Goal: Information Seeking & Learning: Learn about a topic

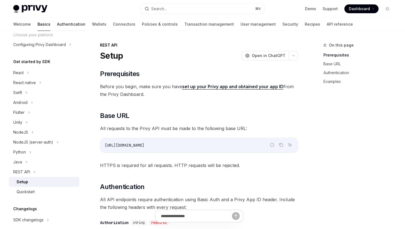
click at [57, 24] on link "Authentication" at bounding box center [71, 24] width 28 height 13
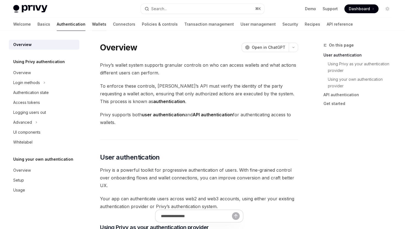
click at [92, 25] on link "Wallets" at bounding box center [99, 24] width 14 height 13
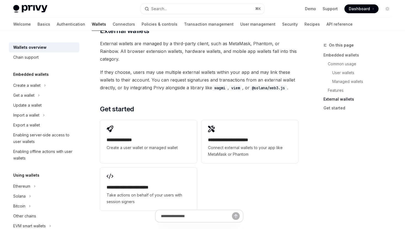
scroll to position [883, 0]
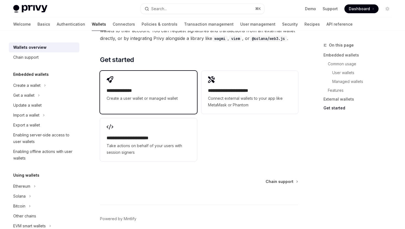
click at [148, 87] on h2 "**********" at bounding box center [149, 90] width 84 height 7
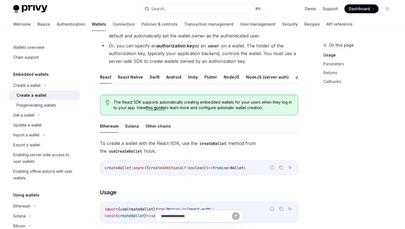
scroll to position [0, 23]
click at [291, 76] on button "REST API" at bounding box center [297, 77] width 17 height 13
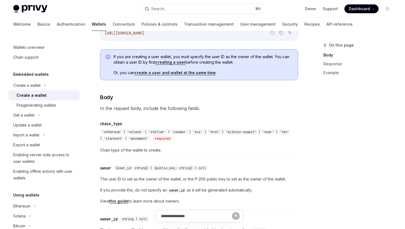
scroll to position [76, 0]
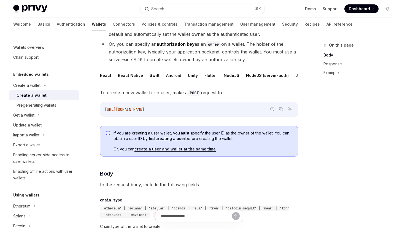
click at [174, 138] on link "creating a user" at bounding box center [171, 138] width 30 height 5
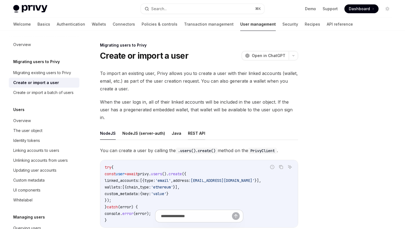
click at [191, 127] on button "REST API" at bounding box center [196, 133] width 17 height 13
type textarea "*"
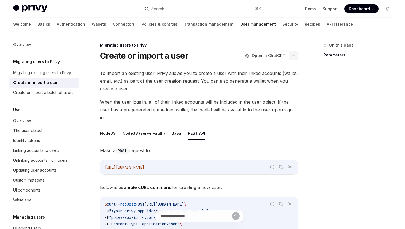
click at [294, 56] on icon "button" at bounding box center [293, 56] width 7 height 2
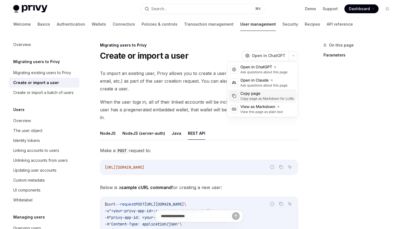
click at [270, 92] on div "Copy page" at bounding box center [268, 94] width 54 height 6
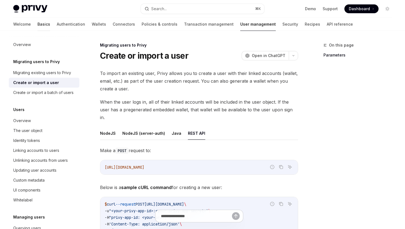
click at [37, 25] on link "Basics" at bounding box center [43, 24] width 13 height 13
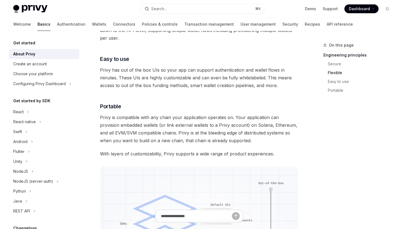
scroll to position [331, 0]
click at [57, 24] on link "Authentication" at bounding box center [71, 24] width 28 height 13
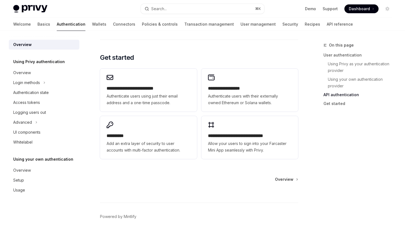
scroll to position [449, 0]
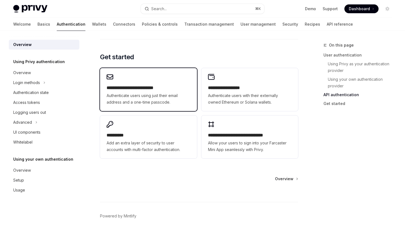
click at [156, 95] on span "Authenticate users using just their email address and a one-time passcode." at bounding box center [149, 98] width 84 height 13
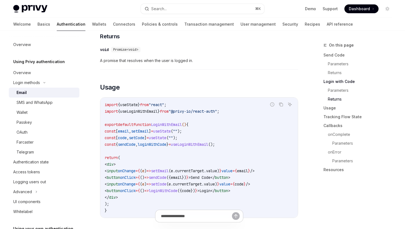
scroll to position [438, 0]
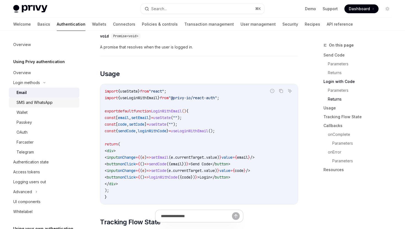
click at [44, 101] on div "SMS and WhatsApp" at bounding box center [35, 102] width 36 height 7
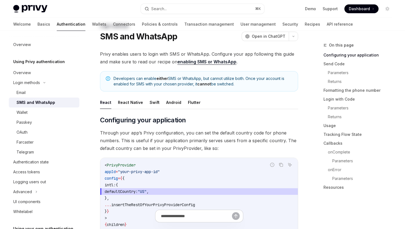
scroll to position [22, 0]
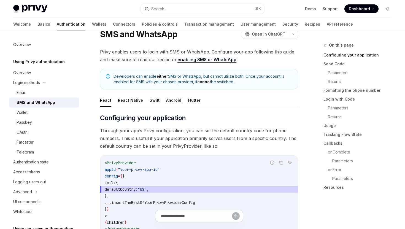
click at [215, 59] on link "enabling SMS or WhatsApp" at bounding box center [207, 60] width 59 height 6
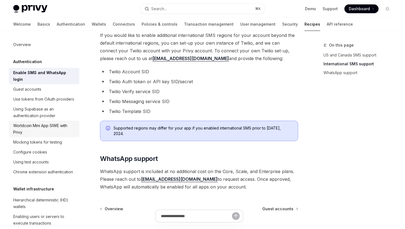
scroll to position [274, 0]
click at [33, 63] on h5 "Authentication" at bounding box center [27, 61] width 29 height 7
click at [57, 28] on link "Authentication" at bounding box center [71, 24] width 28 height 13
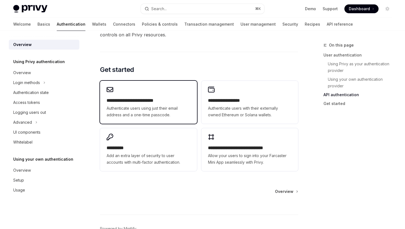
scroll to position [440, 0]
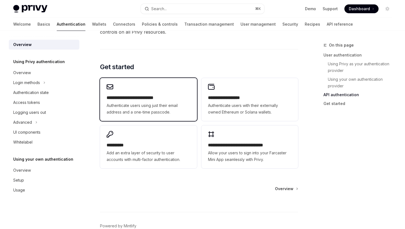
click at [160, 106] on span "Authenticate users using just their email address and a one-time passcode." at bounding box center [149, 108] width 84 height 13
type textarea "*"
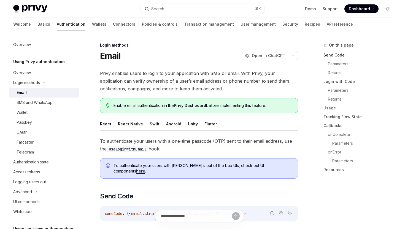
click at [139, 99] on div "Enable email authentication in the Privy Dashboard before implementing this fea…" at bounding box center [199, 105] width 198 height 15
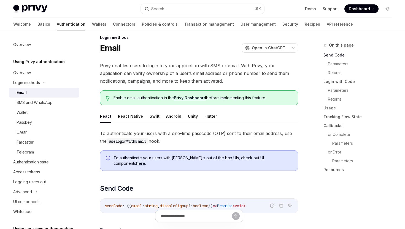
scroll to position [9, 0]
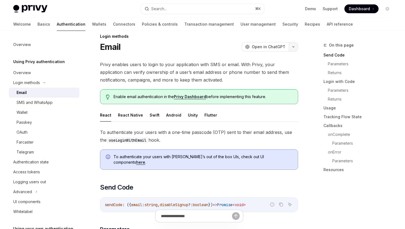
click at [295, 48] on button "button" at bounding box center [293, 46] width 9 height 9
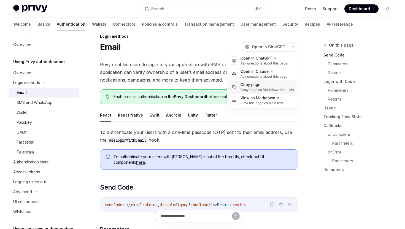
click at [269, 90] on div "Copy page as Markdown for LLMs" at bounding box center [268, 90] width 54 height 4
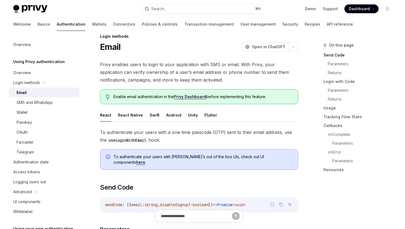
scroll to position [0, 0]
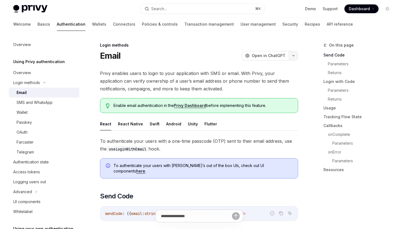
click at [292, 58] on button "button" at bounding box center [293, 55] width 9 height 9
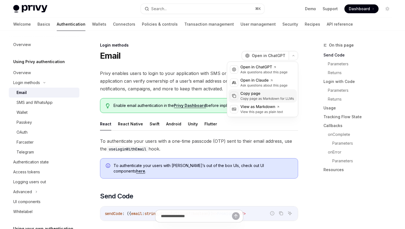
click at [274, 92] on div "Copy page" at bounding box center [268, 94] width 54 height 6
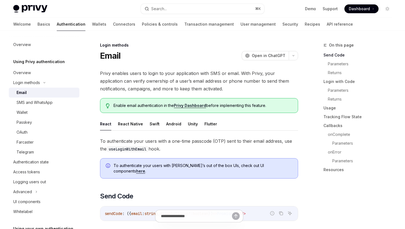
click at [196, 104] on link "Privy Dashboard" at bounding box center [190, 105] width 32 height 5
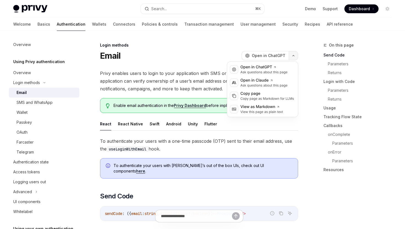
click at [293, 55] on icon "button" at bounding box center [293, 56] width 7 height 2
click at [267, 93] on div "Copy page" at bounding box center [268, 94] width 54 height 6
click at [295, 58] on button "button" at bounding box center [293, 55] width 9 height 9
click at [256, 95] on div "Copy page" at bounding box center [268, 94] width 54 height 6
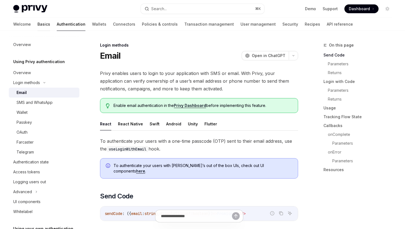
click at [37, 23] on link "Basics" at bounding box center [43, 24] width 13 height 13
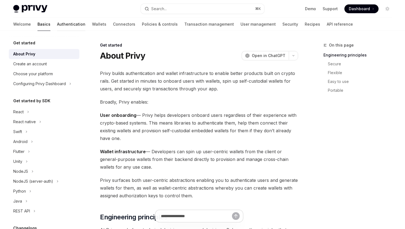
click at [57, 22] on link "Authentication" at bounding box center [71, 24] width 28 height 13
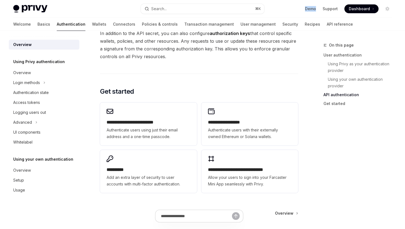
scroll to position [426, 0]
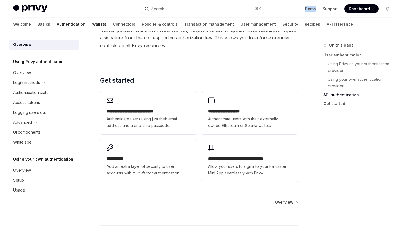
click at [92, 25] on link "Wallets" at bounding box center [99, 24] width 14 height 13
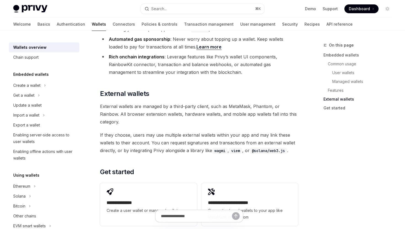
scroll to position [829, 0]
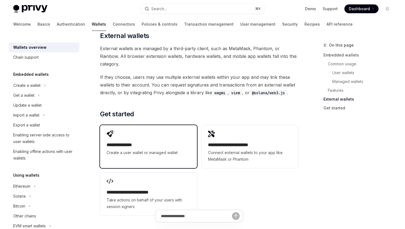
click at [154, 142] on h2 "**********" at bounding box center [149, 145] width 84 height 7
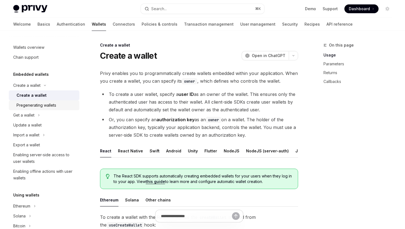
click at [31, 106] on div "Pregenerating wallets" at bounding box center [37, 105] width 40 height 7
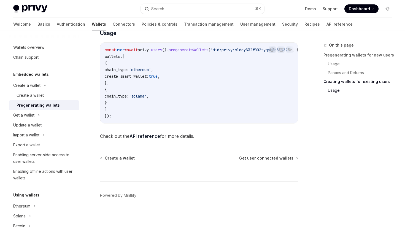
scroll to position [352, 0]
click at [35, 117] on div "Get a wallet" at bounding box center [44, 115] width 71 height 10
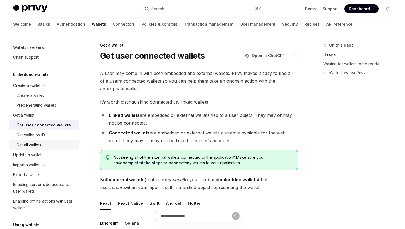
click at [23, 147] on div "Get all wallets" at bounding box center [29, 145] width 25 height 7
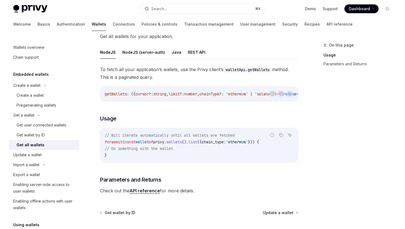
scroll to position [94, 0]
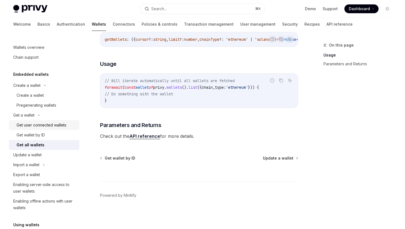
click at [38, 128] on div "Get user connected wallets" at bounding box center [42, 125] width 50 height 7
type textarea "*"
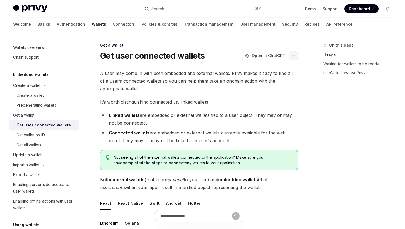
click at [294, 55] on icon "button" at bounding box center [293, 56] width 7 height 2
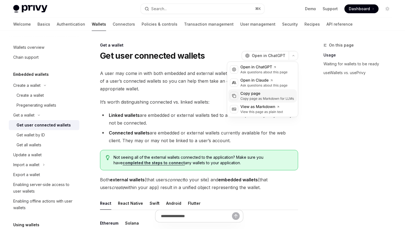
click at [270, 95] on div "Copy page" at bounding box center [268, 94] width 54 height 6
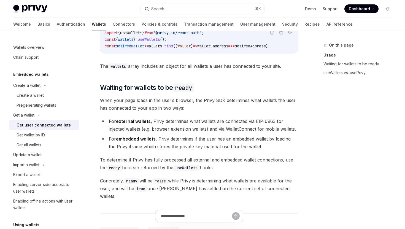
scroll to position [329, 0]
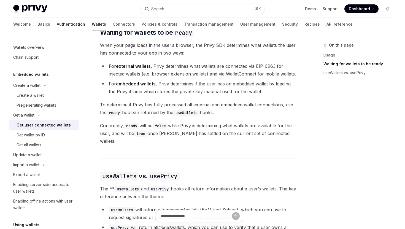
click at [57, 23] on link "Authentication" at bounding box center [71, 24] width 28 height 13
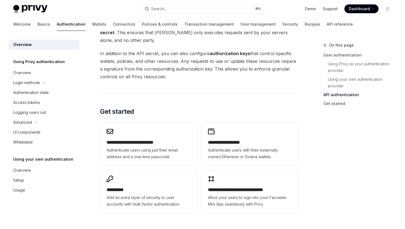
scroll to position [425, 0]
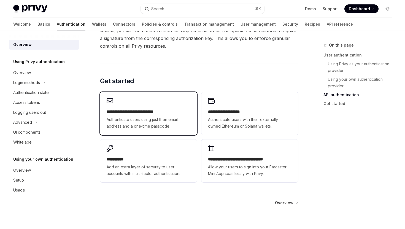
click at [165, 111] on h2 "**********" at bounding box center [149, 112] width 84 height 7
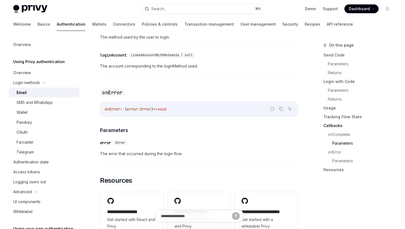
scroll to position [1128, 0]
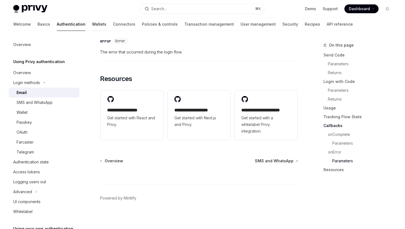
click at [92, 26] on link "Wallets" at bounding box center [99, 24] width 14 height 13
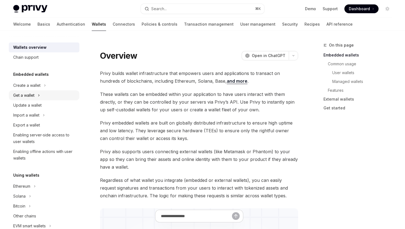
click at [36, 95] on div "Get a wallet" at bounding box center [44, 95] width 71 height 10
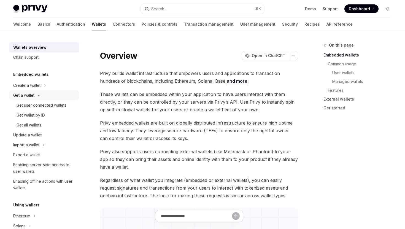
type textarea "*"
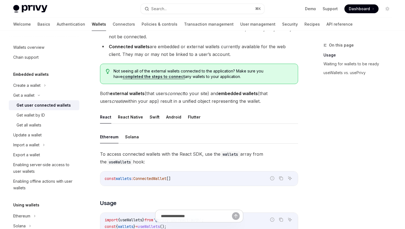
scroll to position [19, 0]
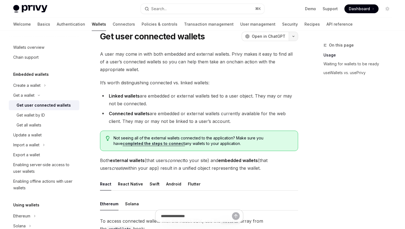
click at [293, 38] on button "button" at bounding box center [293, 36] width 9 height 9
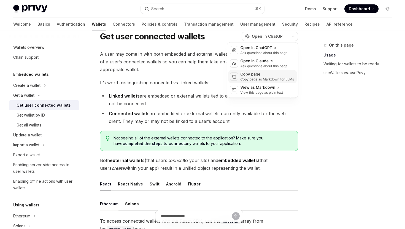
click at [273, 73] on div "Copy page" at bounding box center [268, 75] width 54 height 6
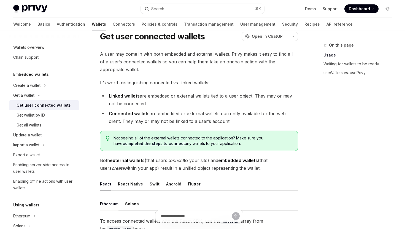
click at [92, 26] on link "Wallets" at bounding box center [99, 24] width 14 height 13
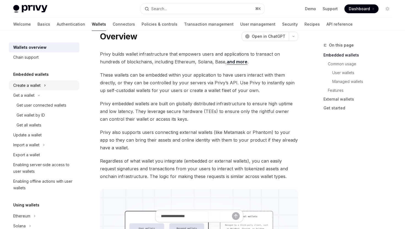
click at [34, 86] on div "Create a wallet" at bounding box center [26, 85] width 27 height 7
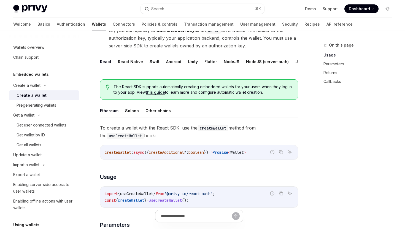
scroll to position [107, 0]
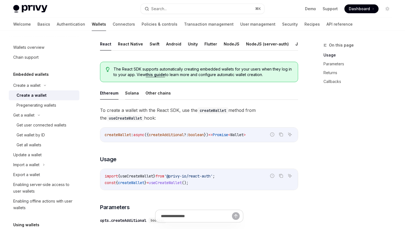
click at [126, 94] on button "Solana" at bounding box center [132, 93] width 14 height 13
type textarea "*"
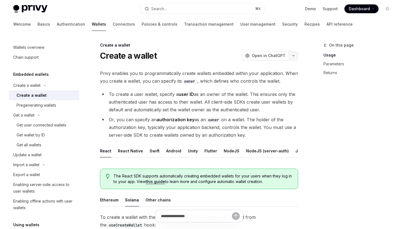
click at [294, 57] on icon "button" at bounding box center [293, 56] width 7 height 2
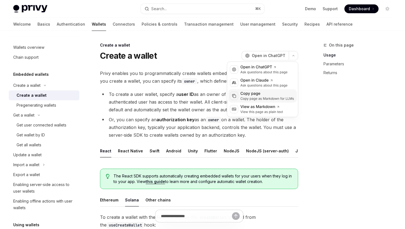
click at [266, 97] on div "Copy page as Markdown for LLMs" at bounding box center [268, 99] width 54 height 4
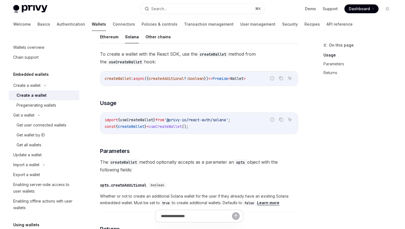
scroll to position [164, 0]
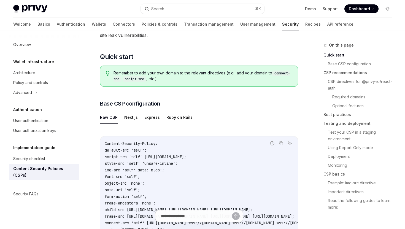
scroll to position [85, 0]
click at [128, 116] on button "Next.js" at bounding box center [131, 116] width 14 height 13
type textarea "*"
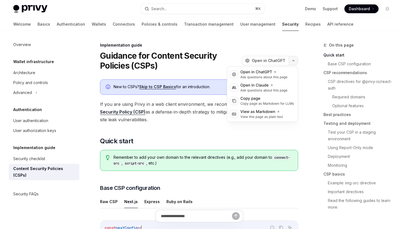
click at [293, 60] on icon "button" at bounding box center [293, 61] width 7 height 2
click at [262, 102] on div "Copy page as Markdown for LLMs" at bounding box center [268, 103] width 54 height 4
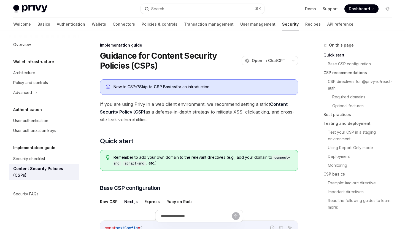
click at [165, 86] on link "Skip to CSP Basics" at bounding box center [157, 86] width 37 height 5
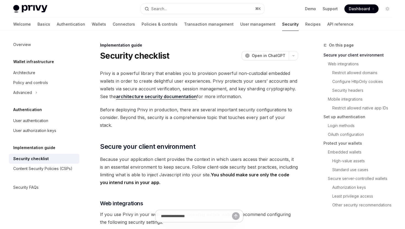
click at [39, 11] on img at bounding box center [30, 9] width 34 height 8
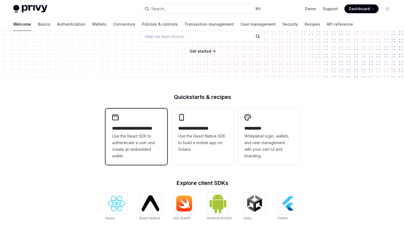
scroll to position [84, 0]
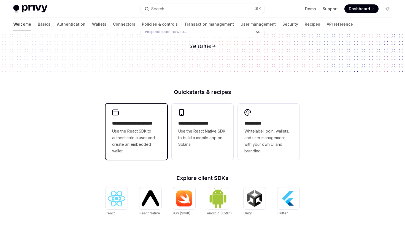
click at [143, 134] on span "Use the React SDK to authenticate a user and create an embedded wallet." at bounding box center [136, 141] width 49 height 26
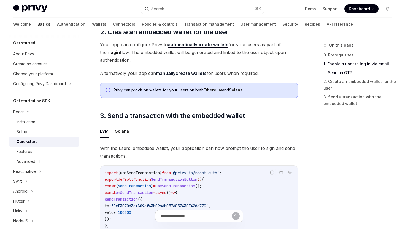
scroll to position [422, 0]
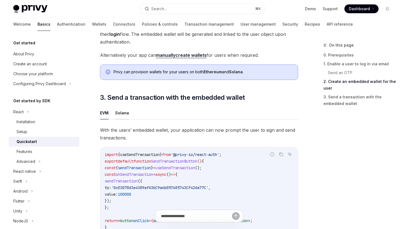
click at [122, 116] on button "Solana" at bounding box center [122, 112] width 14 height 13
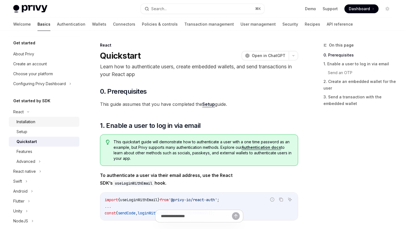
click at [38, 120] on div "Installation" at bounding box center [47, 122] width 60 height 7
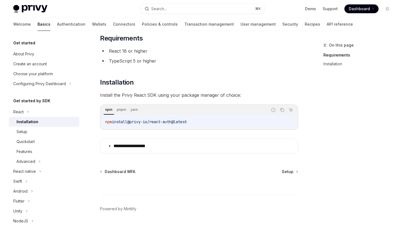
scroll to position [36, 0]
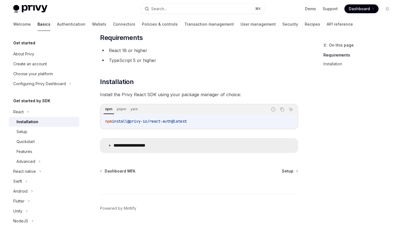
click at [141, 144] on p "**********" at bounding box center [136, 146] width 45 height 6
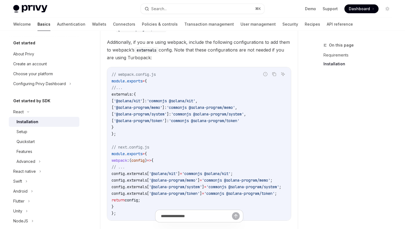
scroll to position [236, 0]
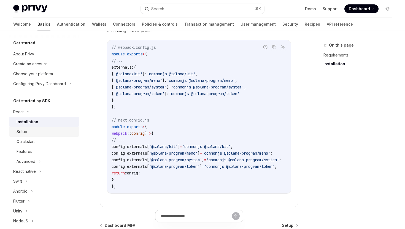
click at [46, 135] on div "Setup" at bounding box center [47, 131] width 60 height 7
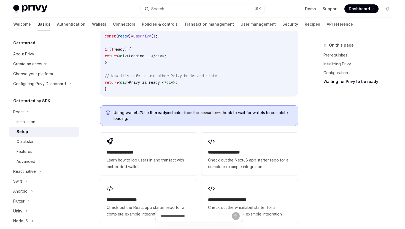
scroll to position [727, 0]
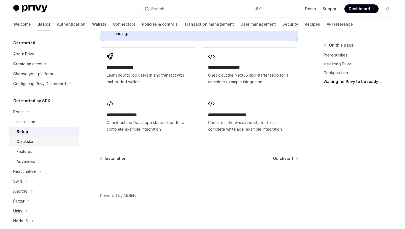
click at [35, 141] on div "Quickstart" at bounding box center [26, 141] width 18 height 7
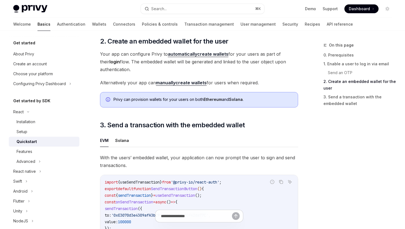
scroll to position [487, 0]
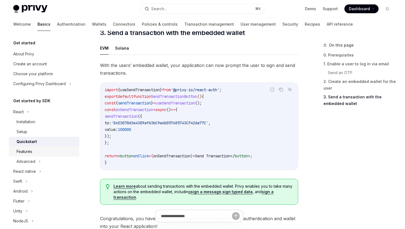
click at [25, 152] on div "Features" at bounding box center [25, 151] width 16 height 7
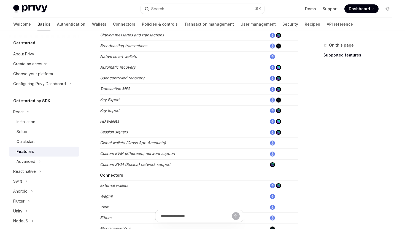
scroll to position [227, 0]
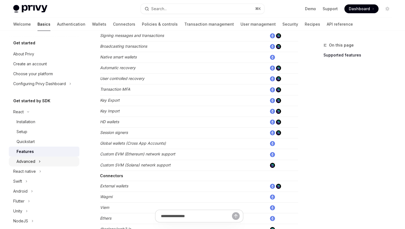
click at [28, 164] on div "Advanced" at bounding box center [26, 161] width 19 height 7
type textarea "*"
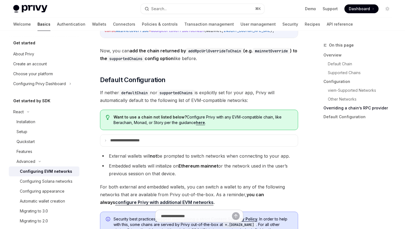
scroll to position [1333, 0]
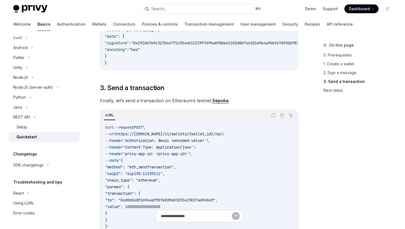
scroll to position [512, 0]
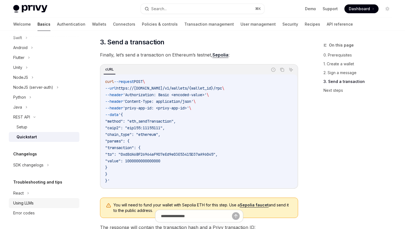
click at [29, 200] on div "Using LLMs" at bounding box center [23, 203] width 20 height 7
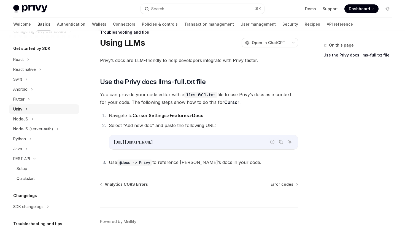
scroll to position [31, 0]
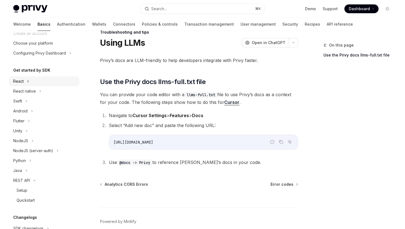
click at [29, 83] on icon at bounding box center [28, 81] width 2 height 7
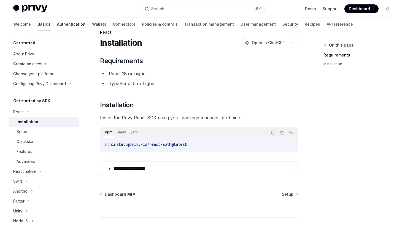
click at [57, 23] on link "Authentication" at bounding box center [71, 24] width 28 height 13
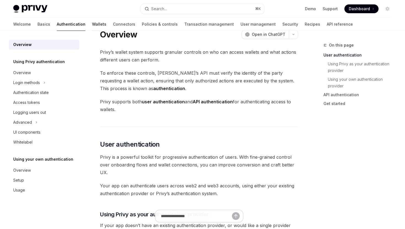
click at [92, 23] on link "Wallets" at bounding box center [99, 24] width 14 height 13
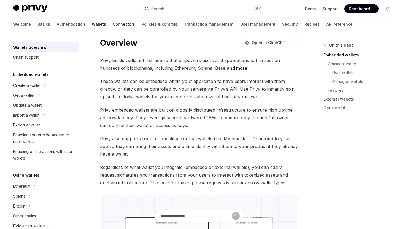
click at [113, 25] on link "Connectors" at bounding box center [124, 24] width 22 height 13
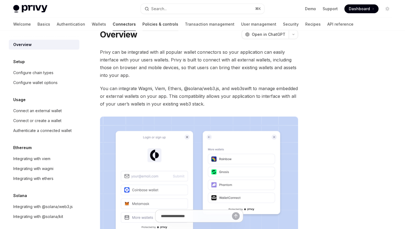
click at [143, 25] on link "Policies & controls" at bounding box center [161, 24] width 36 height 13
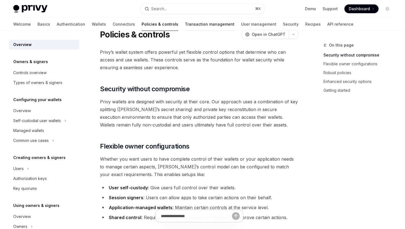
click at [185, 25] on link "Transaction management" at bounding box center [210, 24] width 50 height 13
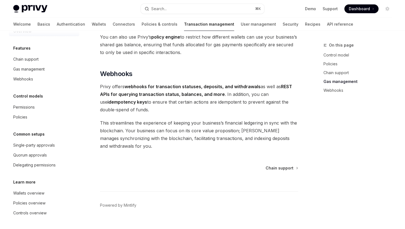
scroll to position [13, 0]
click at [32, 193] on div "Wallets overview" at bounding box center [28, 193] width 31 height 7
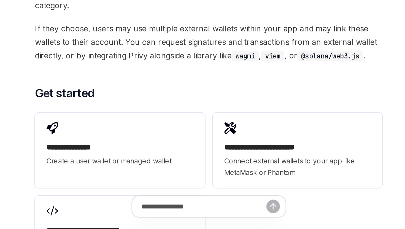
scroll to position [806, 0]
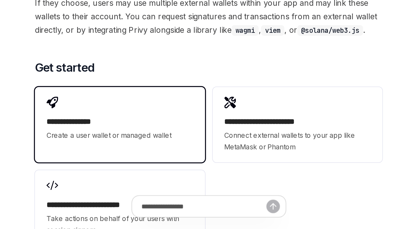
click at [160, 172] on span "Create a user wallet or managed wallet" at bounding box center [149, 175] width 84 height 7
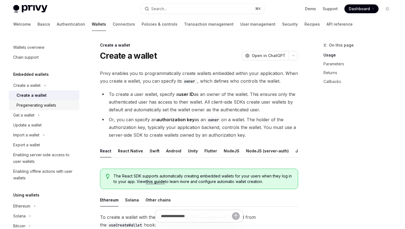
click at [44, 105] on div "Pregenerating wallets" at bounding box center [37, 105] width 40 height 7
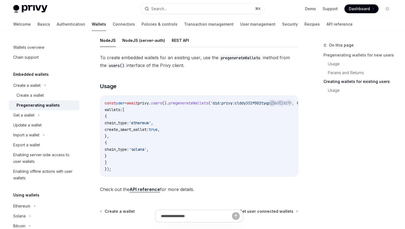
scroll to position [298, 0]
click at [38, 115] on icon at bounding box center [39, 115] width 2 height 7
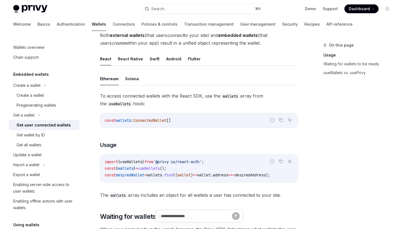
scroll to position [153, 0]
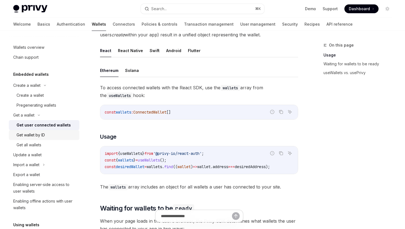
click at [26, 134] on div "Get wallet by ID" at bounding box center [31, 135] width 28 height 7
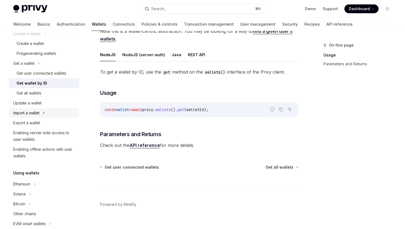
scroll to position [53, 0]
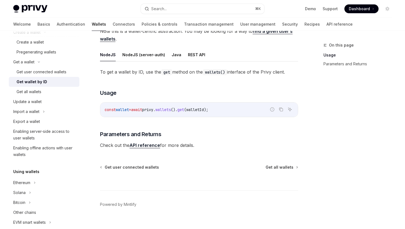
click at [152, 145] on link "API reference" at bounding box center [145, 146] width 31 height 6
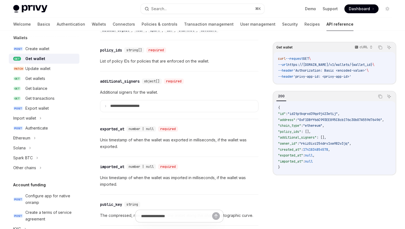
scroll to position [481, 0]
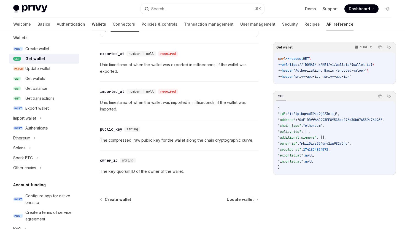
click at [92, 25] on link "Wallets" at bounding box center [99, 24] width 14 height 13
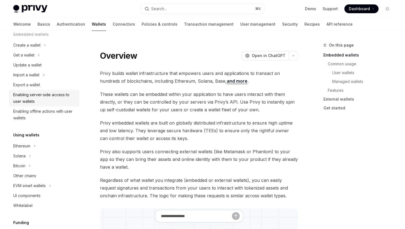
scroll to position [41, 0]
click at [28, 156] on div "Solana" at bounding box center [44, 156] width 71 height 10
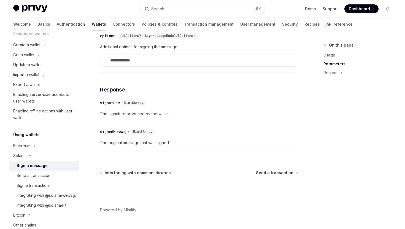
scroll to position [435, 0]
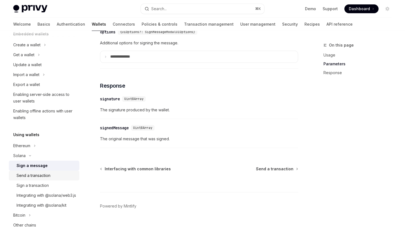
click at [41, 175] on div "Send a transaction" at bounding box center [34, 175] width 34 height 7
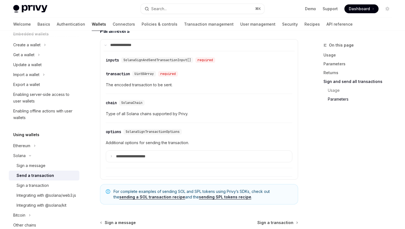
scroll to position [1329, 0]
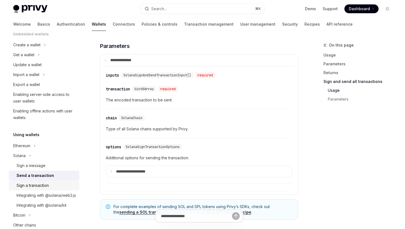
click at [39, 187] on div "Sign a transaction" at bounding box center [33, 185] width 32 height 7
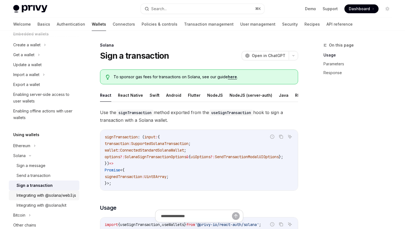
click at [38, 199] on div "Integrating with @solana/web3.js" at bounding box center [47, 195] width 60 height 7
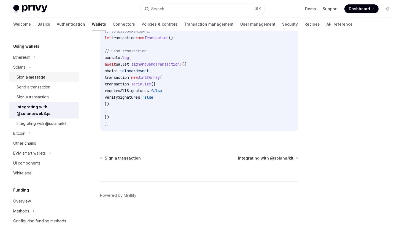
scroll to position [130, 0]
click at [34, 165] on div "UI components" at bounding box center [26, 162] width 27 height 7
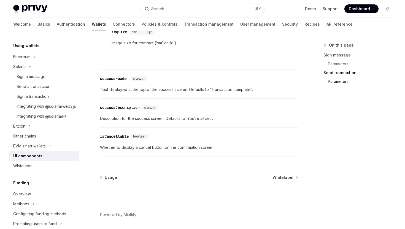
scroll to position [1015, 0]
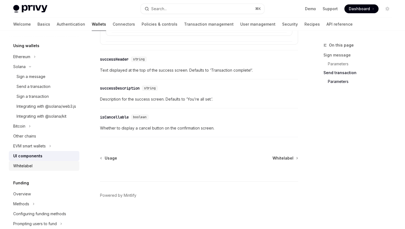
click at [30, 169] on div "Whitelabel" at bounding box center [22, 166] width 19 height 7
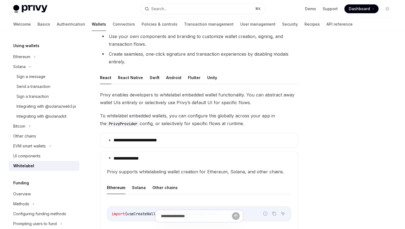
scroll to position [92, 0]
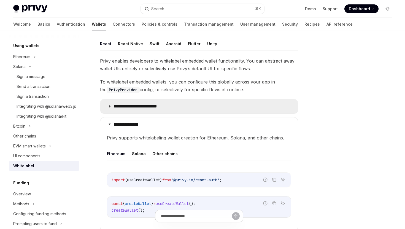
click at [146, 102] on summary "**********" at bounding box center [199, 106] width 198 height 14
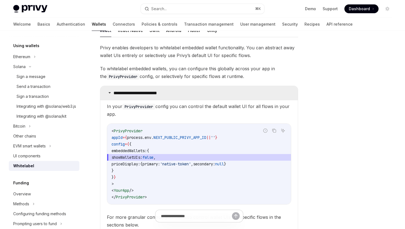
scroll to position [107, 0]
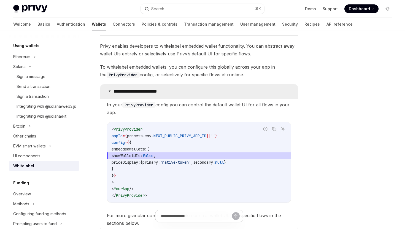
click at [158, 92] on p "**********" at bounding box center [140, 92] width 53 height 6
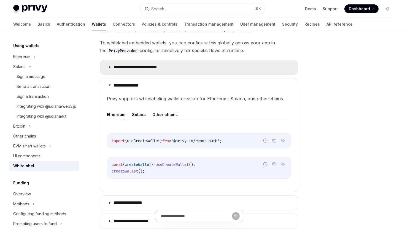
scroll to position [180, 0]
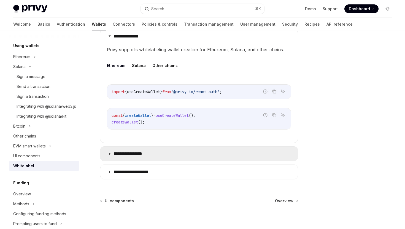
click at [156, 153] on summary "**********" at bounding box center [199, 154] width 198 height 14
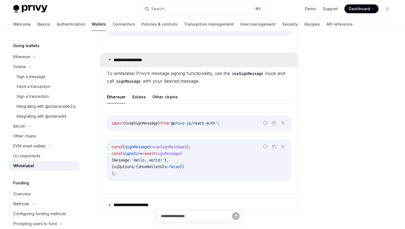
scroll to position [302, 0]
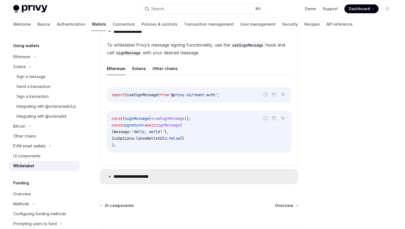
click at [155, 172] on summary "**********" at bounding box center [199, 177] width 198 height 14
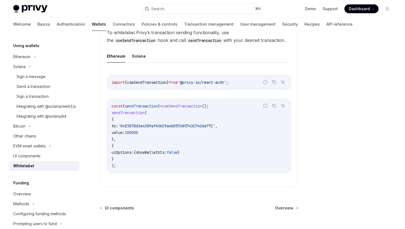
scroll to position [469, 0]
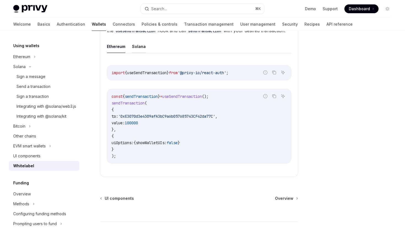
click at [139, 49] on button "Solana" at bounding box center [139, 46] width 14 height 13
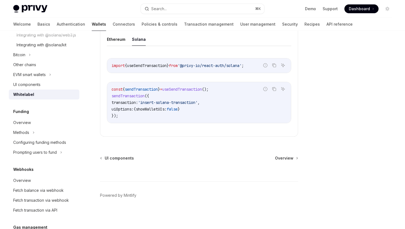
scroll to position [202, 0]
click at [41, 125] on div "Overview" at bounding box center [44, 122] width 63 height 7
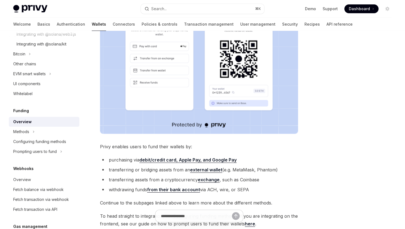
scroll to position [164, 0]
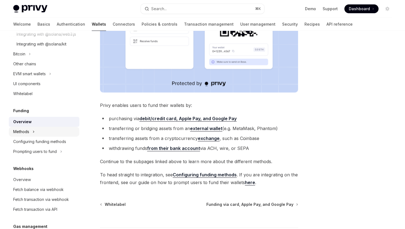
click at [31, 137] on div "Methods" at bounding box center [44, 132] width 71 height 10
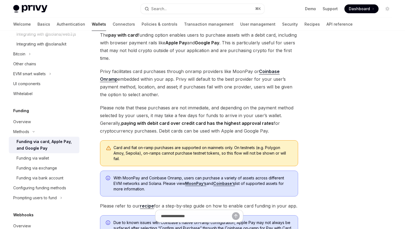
scroll to position [105, 0]
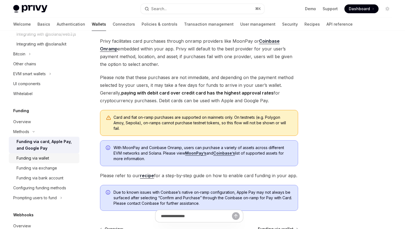
click at [39, 162] on div "Funding via wallet" at bounding box center [33, 158] width 33 height 7
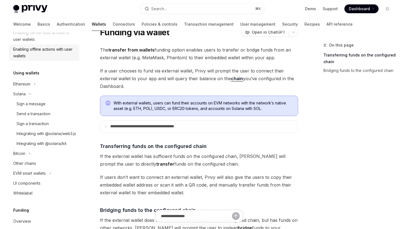
scroll to position [120, 0]
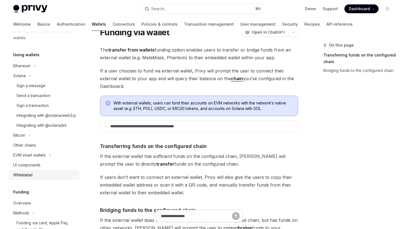
click at [28, 178] on div "Whitelabel" at bounding box center [22, 175] width 19 height 7
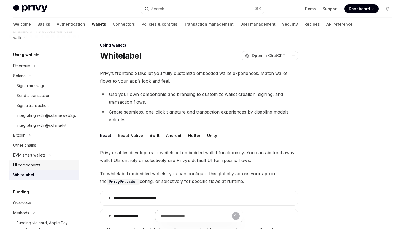
scroll to position [347, 0]
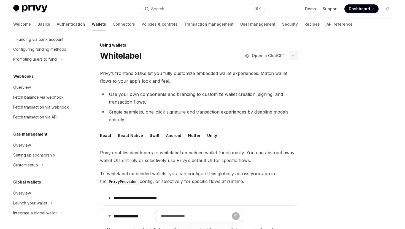
click at [290, 54] on button "button" at bounding box center [293, 55] width 9 height 9
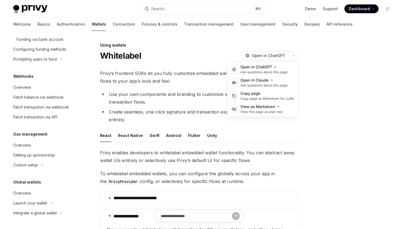
click at [175, 96] on li "Use your own components and branding to customize wallet creation, signing, and…" at bounding box center [199, 97] width 198 height 15
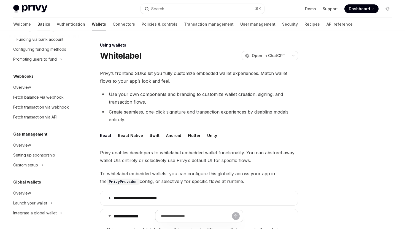
click at [37, 26] on link "Basics" at bounding box center [43, 24] width 13 height 13
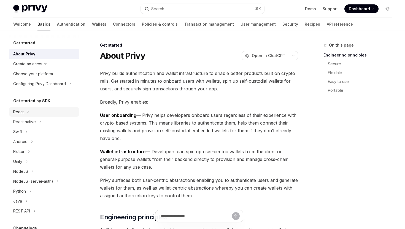
scroll to position [74, 0]
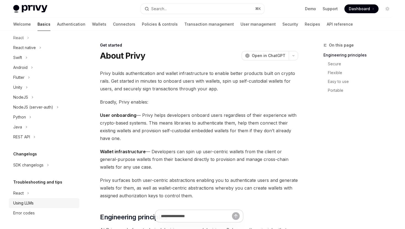
click at [39, 204] on div "Using LLMs" at bounding box center [44, 203] width 63 height 7
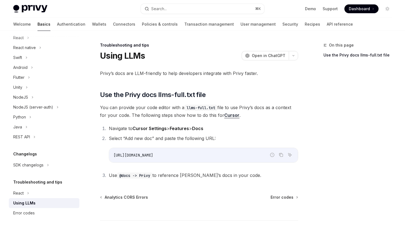
type textarea "*"
click at [280, 155] on icon "Copy the contents from the code block" at bounding box center [281, 154] width 3 height 2
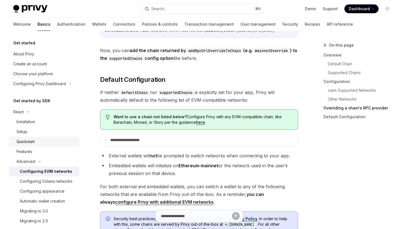
click at [36, 140] on div "Quickstart" at bounding box center [47, 141] width 60 height 7
type textarea "*"
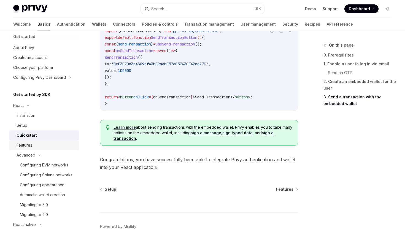
scroll to position [7, 0]
click at [162, 8] on div "Search..." at bounding box center [158, 9] width 15 height 7
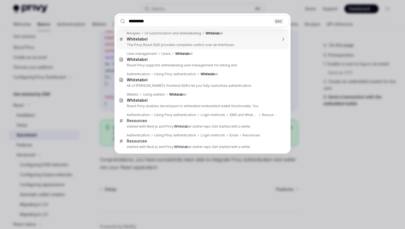
type input "**********"
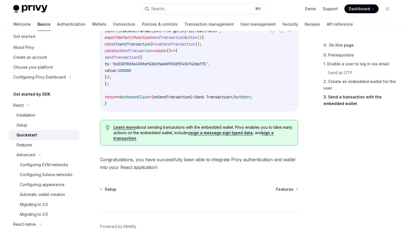
type textarea "*"
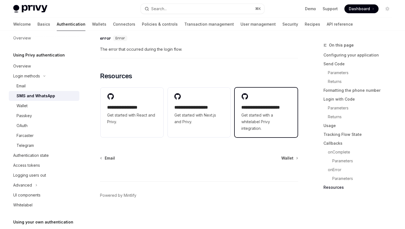
click at [270, 124] on span "Get started with a whitelabel Privy integration." at bounding box center [267, 122] width 50 height 20
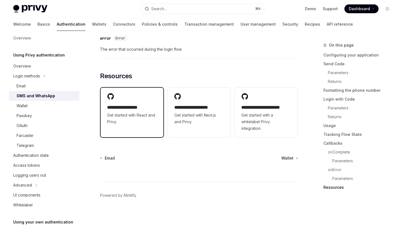
click at [121, 116] on span "Get started with React and Privy." at bounding box center [132, 118] width 50 height 13
